Goal: Task Accomplishment & Management: Use online tool/utility

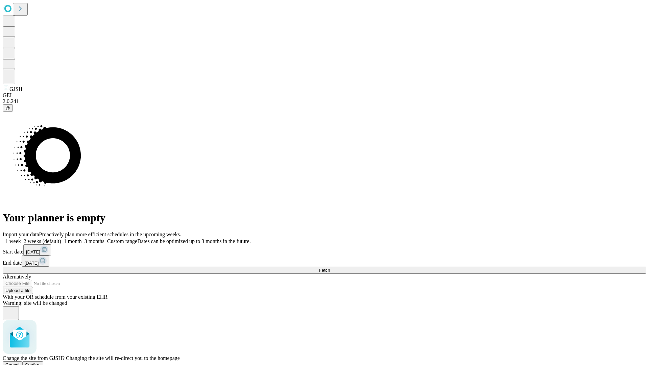
click at [41, 362] on span "Confirm" at bounding box center [33, 364] width 16 height 5
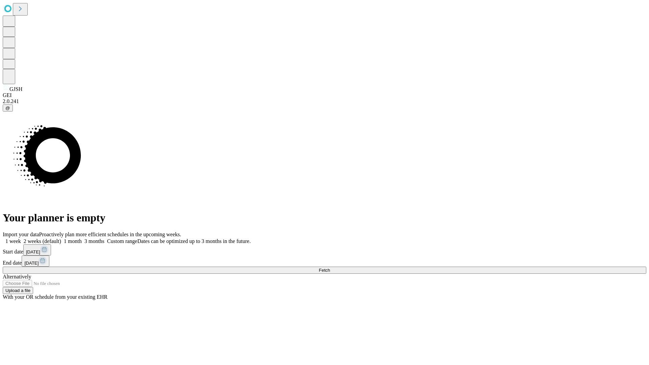
click at [21, 238] on label "1 week" at bounding box center [12, 241] width 18 height 6
click at [330, 268] on span "Fetch" at bounding box center [324, 270] width 11 height 5
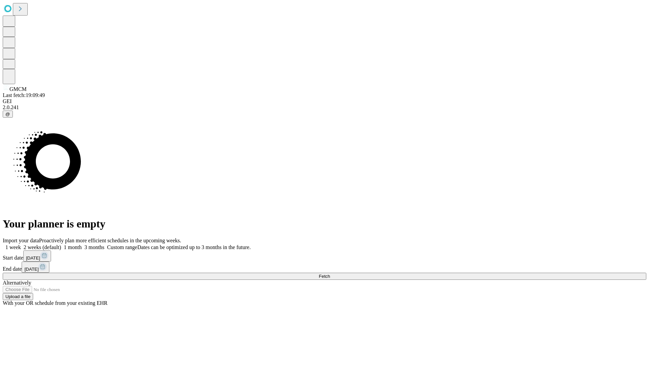
click at [21, 244] on label "1 week" at bounding box center [12, 247] width 18 height 6
click at [330, 274] on span "Fetch" at bounding box center [324, 276] width 11 height 5
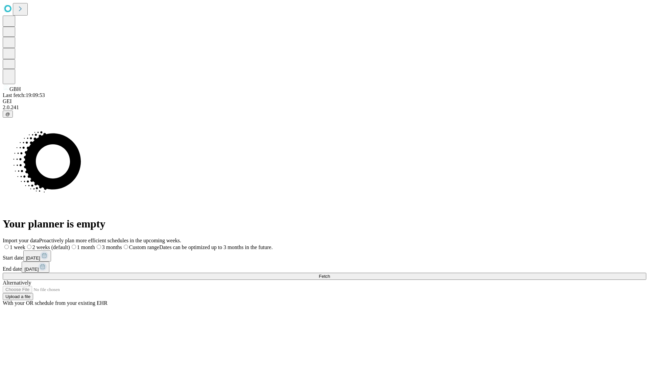
click at [25, 244] on label "1 week" at bounding box center [14, 247] width 23 height 6
click at [330, 274] on span "Fetch" at bounding box center [324, 276] width 11 height 5
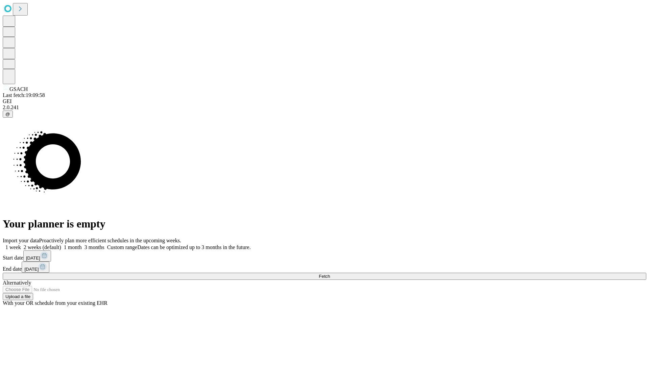
click at [330, 274] on span "Fetch" at bounding box center [324, 276] width 11 height 5
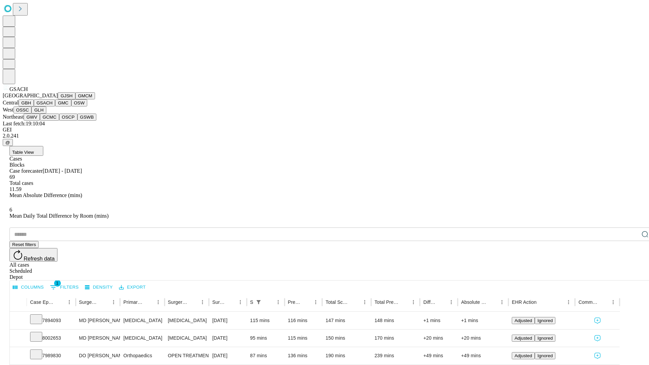
click at [55, 106] on button "GMC" at bounding box center [63, 102] width 16 height 7
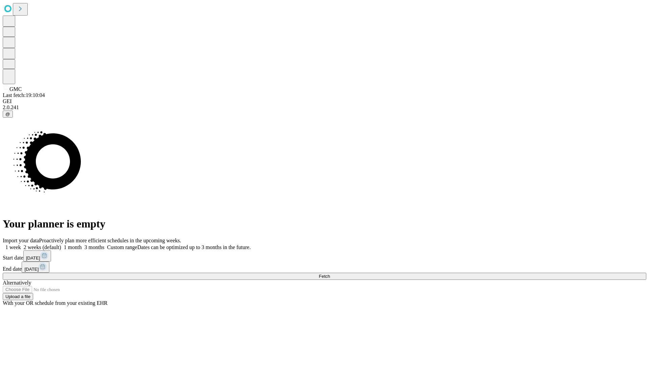
click at [21, 244] on label "1 week" at bounding box center [12, 247] width 18 height 6
click at [330, 274] on span "Fetch" at bounding box center [324, 276] width 11 height 5
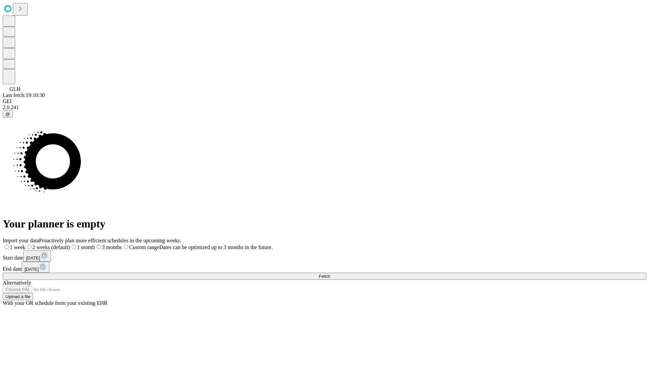
click at [25, 244] on label "1 week" at bounding box center [14, 247] width 23 height 6
click at [330, 274] on span "Fetch" at bounding box center [324, 276] width 11 height 5
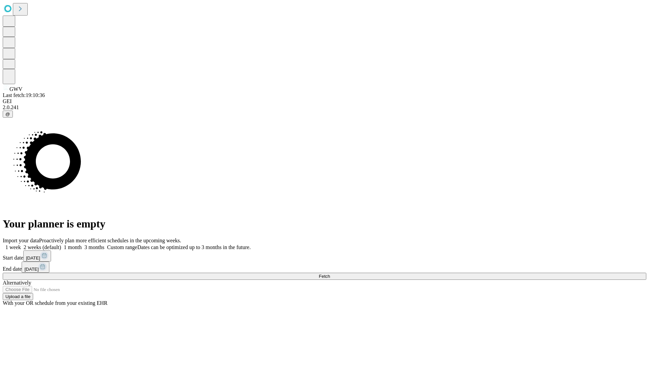
click at [330, 274] on span "Fetch" at bounding box center [324, 276] width 11 height 5
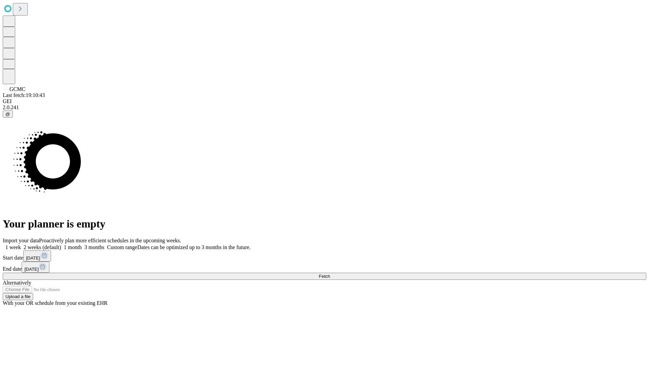
click at [21, 244] on label "1 week" at bounding box center [12, 247] width 18 height 6
click at [330, 274] on span "Fetch" at bounding box center [324, 276] width 11 height 5
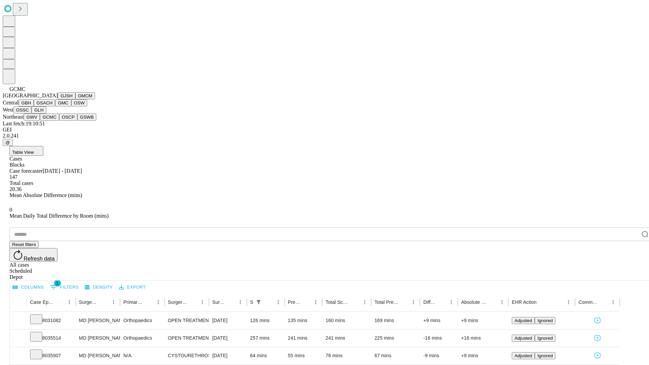
click at [59, 121] on button "OSCP" at bounding box center [68, 117] width 18 height 7
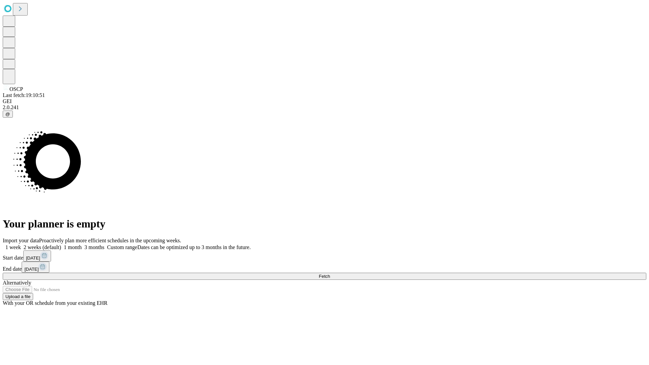
click at [21, 244] on label "1 week" at bounding box center [12, 247] width 18 height 6
click at [330, 274] on span "Fetch" at bounding box center [324, 276] width 11 height 5
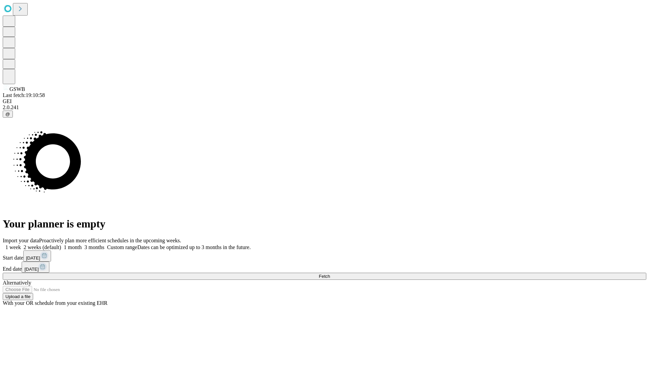
click at [21, 244] on label "1 week" at bounding box center [12, 247] width 18 height 6
click at [330, 274] on span "Fetch" at bounding box center [324, 276] width 11 height 5
